Goal: Download file/media

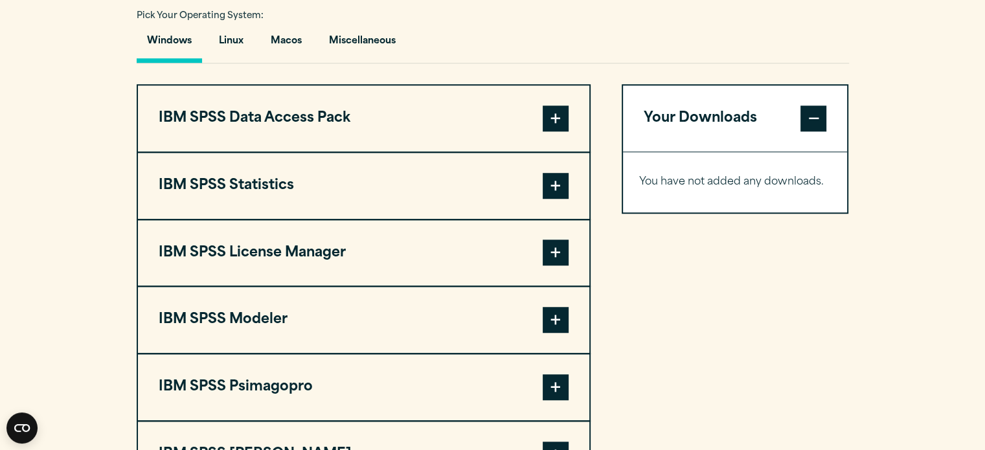
scroll to position [971, 0]
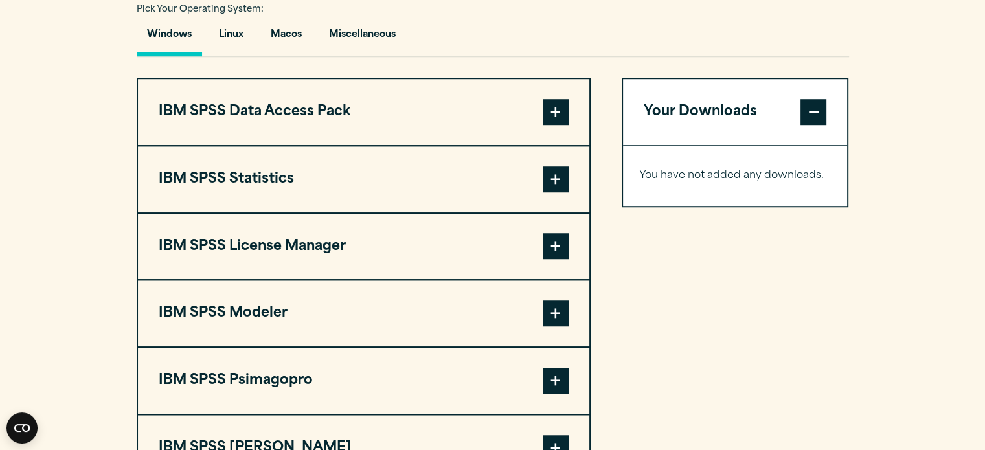
click at [555, 172] on span at bounding box center [556, 179] width 26 height 26
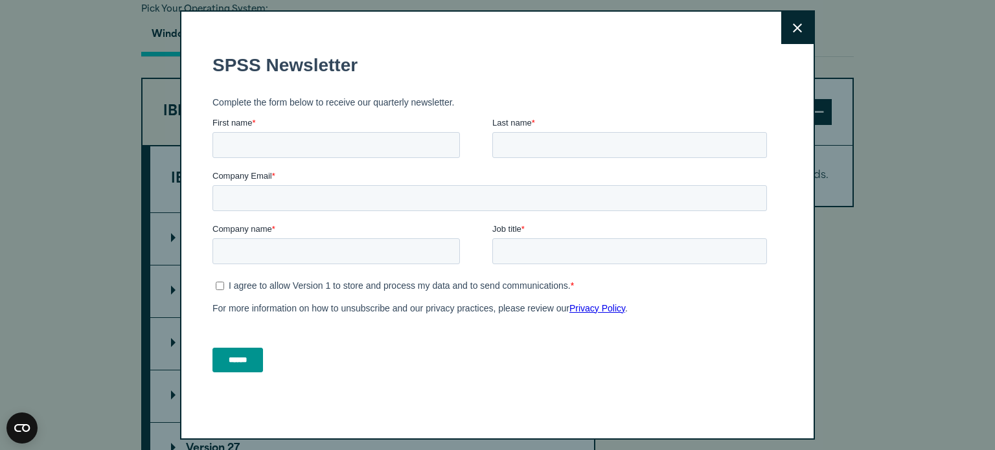
click at [781, 36] on button "Close" at bounding box center [797, 28] width 32 height 32
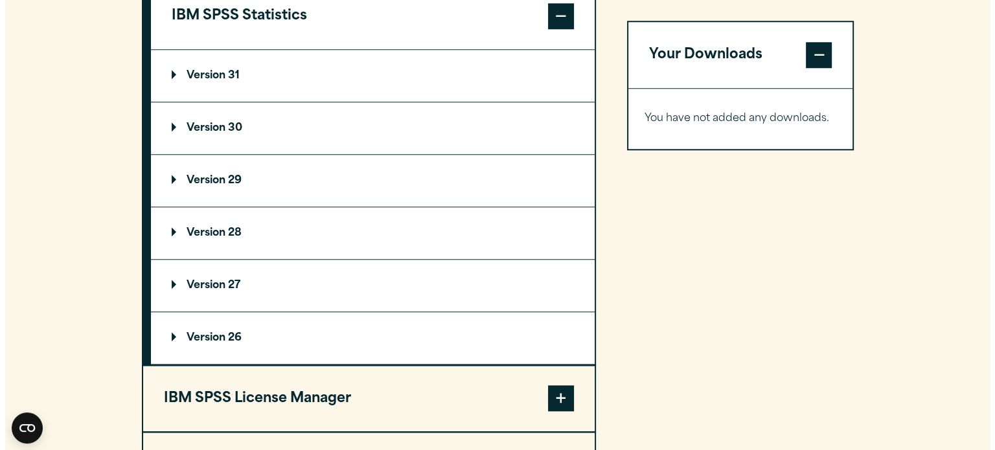
scroll to position [1076, 0]
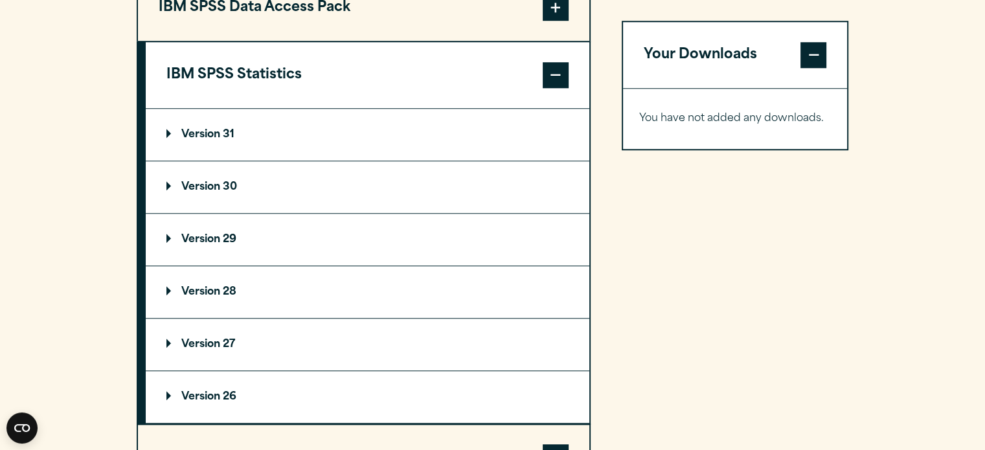
click at [212, 186] on p "Version 30" at bounding box center [201, 187] width 71 height 10
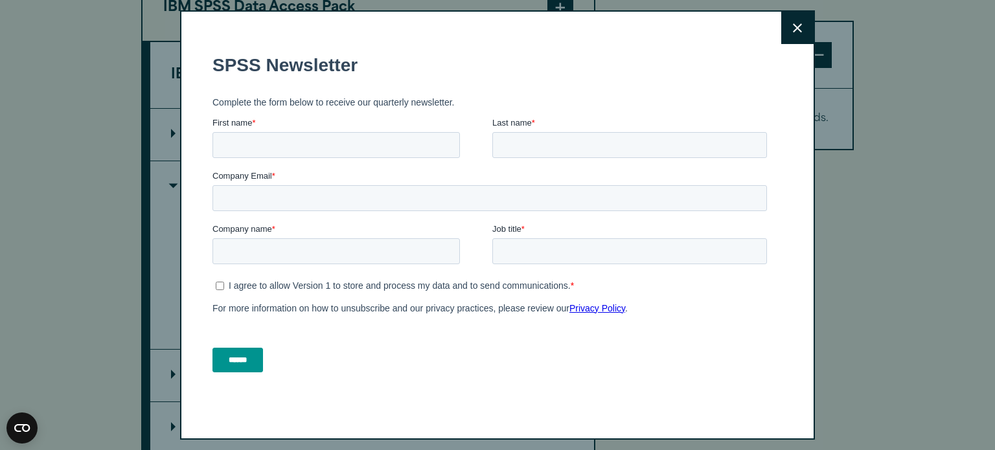
click at [788, 31] on button "Close" at bounding box center [797, 28] width 32 height 32
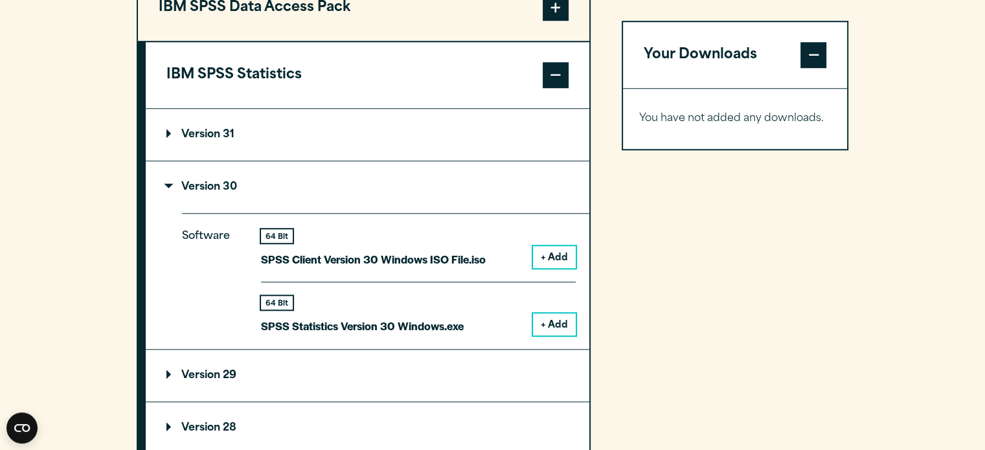
click at [547, 322] on button "+ Add" at bounding box center [554, 324] width 43 height 22
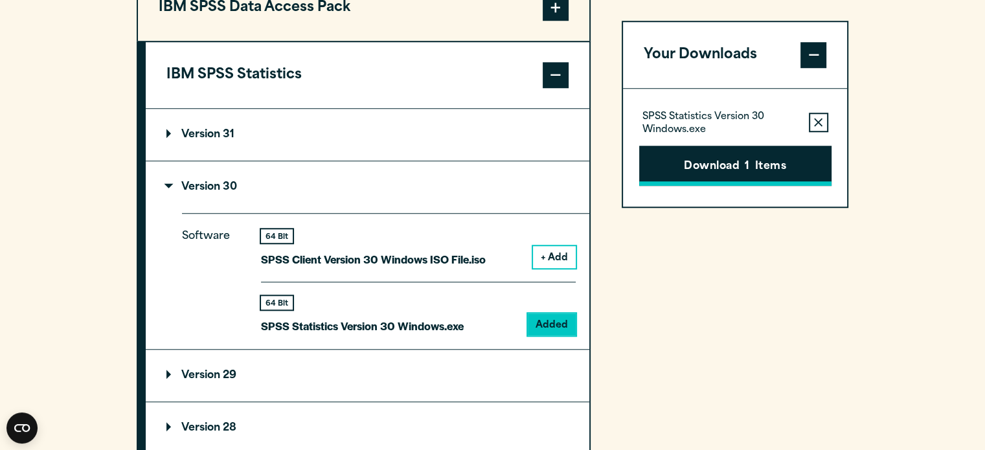
click at [740, 170] on button "Download 1 Items" at bounding box center [735, 166] width 192 height 40
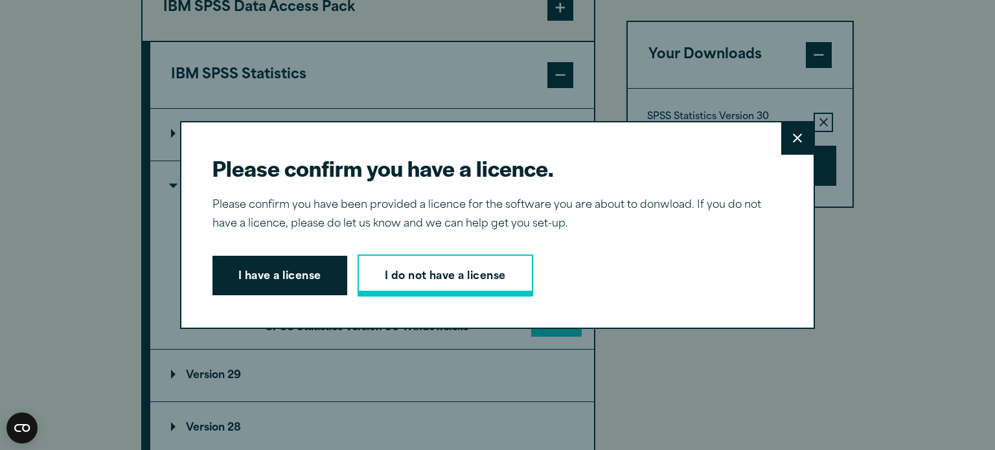
click at [479, 273] on link "I do not have a license" at bounding box center [444, 276] width 175 height 43
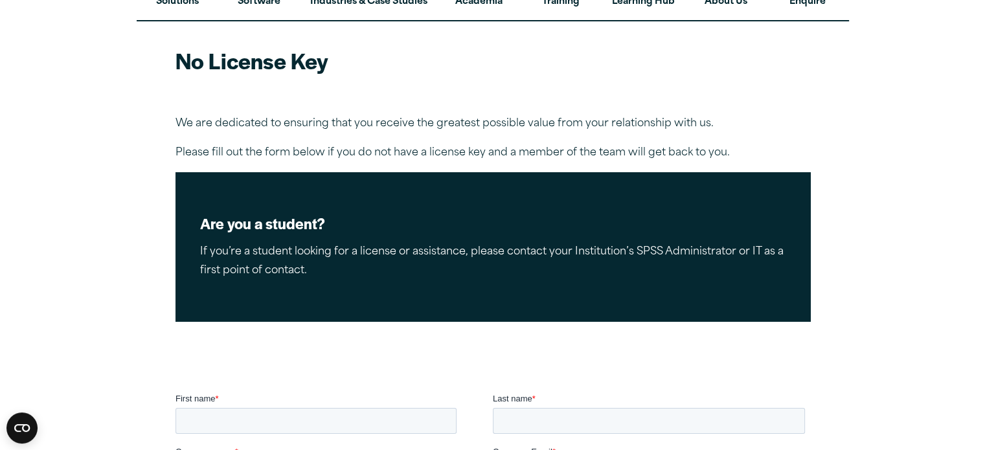
scroll to position [65, 0]
